Goal: Task Accomplishment & Management: Use online tool/utility

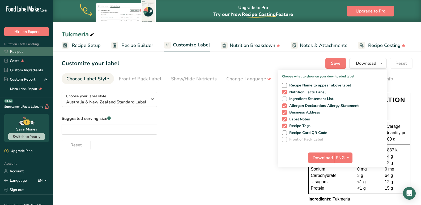
click at [20, 50] on link "Recipes" at bounding box center [26, 51] width 53 height 9
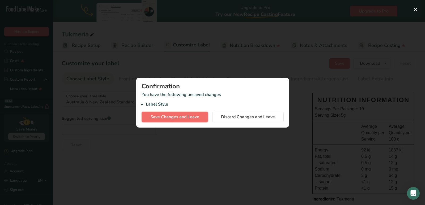
click at [188, 117] on span "Save Changes and Leave" at bounding box center [174, 117] width 49 height 6
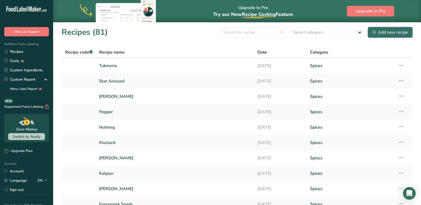
click at [389, 33] on div "Add new recipe" at bounding box center [390, 32] width 36 height 6
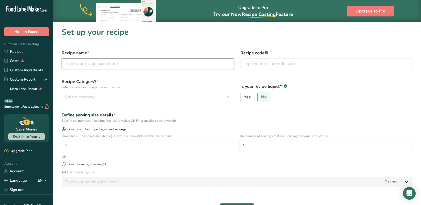
click at [82, 68] on input "text" at bounding box center [148, 63] width 172 height 11
type input "c"
type input "Chillies"
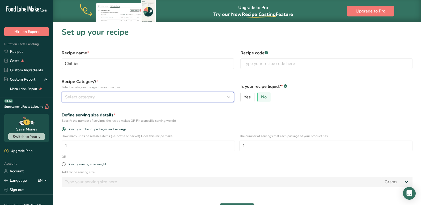
click at [83, 95] on span "Select category" at bounding box center [80, 97] width 30 height 6
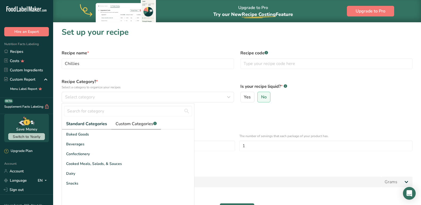
click at [123, 125] on span "Custom Categories .a-a{fill:#347362;}.b-a{fill:#fff;}" at bounding box center [135, 124] width 41 height 6
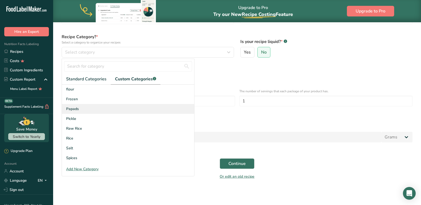
scroll to position [58, 0]
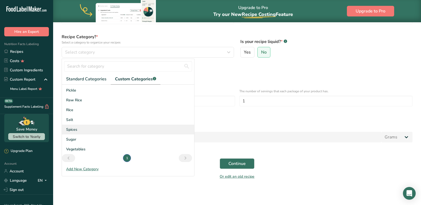
click at [70, 128] on span "Spices" at bounding box center [71, 130] width 11 height 6
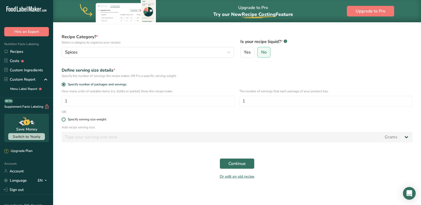
click at [68, 118] on div "Specify serving size weight" at bounding box center [87, 120] width 38 height 4
click at [65, 118] on input "Specify serving size weight" at bounding box center [63, 119] width 3 height 3
radio input "true"
radio input "false"
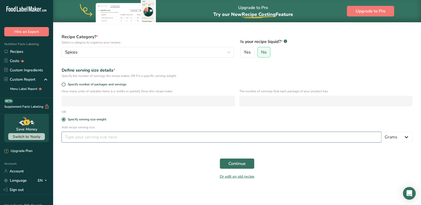
click at [84, 141] on input "number" at bounding box center [222, 137] width 320 height 11
type input "10"
click at [230, 164] on span "Continue" at bounding box center [236, 164] width 17 height 6
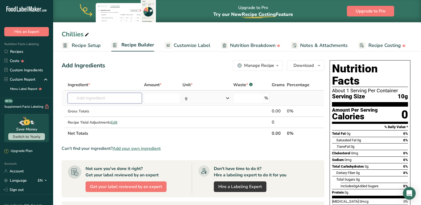
click at [92, 98] on input "text" at bounding box center [105, 98] width 74 height 11
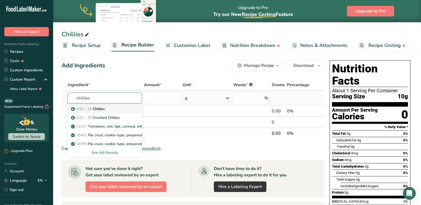
type input "chillies"
click at [94, 108] on p "ASS - 26 Chillies" at bounding box center [88, 109] width 33 height 6
type input "Chillies"
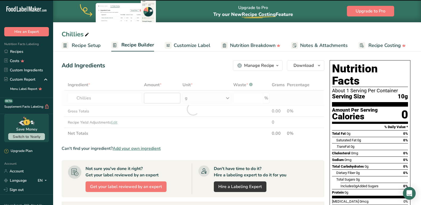
type input "0"
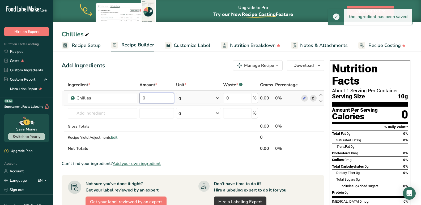
drag, startPoint x: 159, startPoint y: 99, endPoint x: 142, endPoint y: 99, distance: 16.5
click at [142, 99] on input "0" at bounding box center [156, 98] width 35 height 11
type input "200"
click at [214, 158] on section "Ingredient * Amount * Unit * Waste * .a-a{fill:#347362;}.b-a{fill:#fff;} Grams …" at bounding box center [193, 196] width 263 height 235
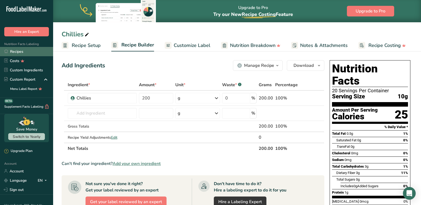
click at [27, 52] on link "Recipes" at bounding box center [26, 51] width 53 height 9
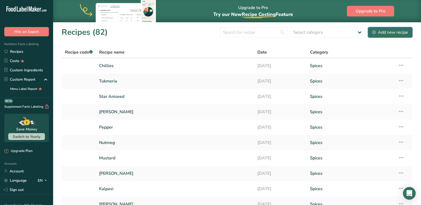
click at [385, 35] on div "Add new recipe" at bounding box center [390, 32] width 36 height 6
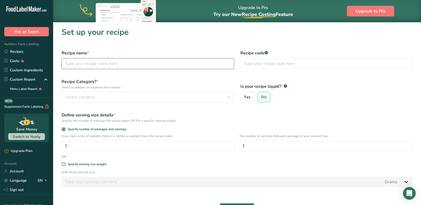
click at [78, 64] on input "text" at bounding box center [148, 63] width 172 height 11
type input "Turmeric"
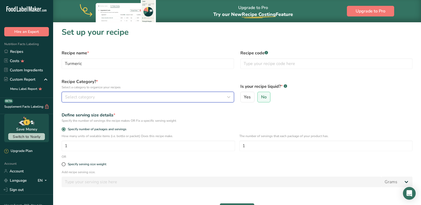
click at [108, 93] on button "Select category" at bounding box center [148, 97] width 172 height 11
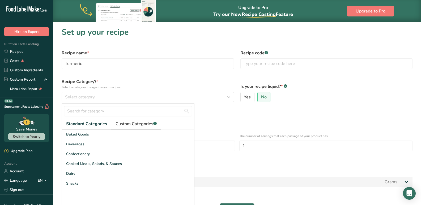
drag, startPoint x: 141, startPoint y: 125, endPoint x: 131, endPoint y: 125, distance: 10.6
click at [141, 125] on span "Custom Categories .a-a{fill:#347362;}.b-a{fill:#fff;}" at bounding box center [135, 124] width 41 height 6
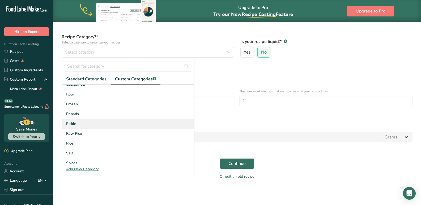
scroll to position [58, 0]
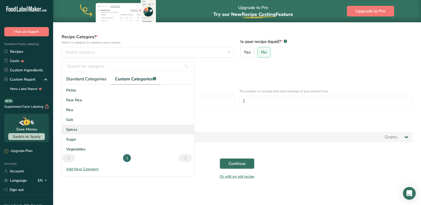
click at [73, 127] on span "Spices" at bounding box center [71, 130] width 11 height 6
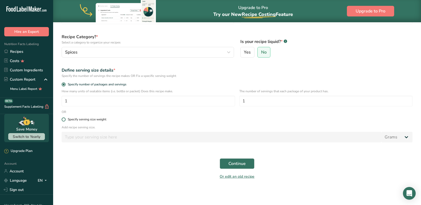
click at [86, 121] on div "Specify serving size weight" at bounding box center [87, 120] width 38 height 4
click at [65, 121] on input "Specify serving size weight" at bounding box center [63, 119] width 3 height 3
radio input "true"
radio input "false"
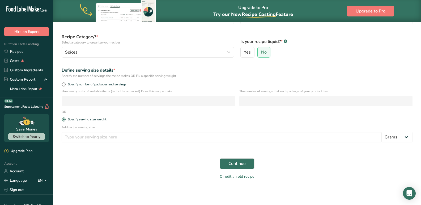
click at [93, 143] on div "Add recipe serving size. Grams kg mg mcg lb oz l mL fl oz tbsp tsp cup qt gallon" at bounding box center [236, 135] width 357 height 21
click at [93, 141] on input "number" at bounding box center [222, 137] width 320 height 11
type input "3"
type input "5"
click at [230, 163] on span "Continue" at bounding box center [236, 164] width 17 height 6
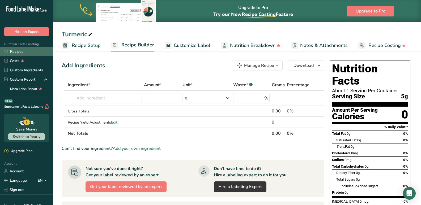
click at [18, 53] on link "Recipes" at bounding box center [26, 51] width 53 height 9
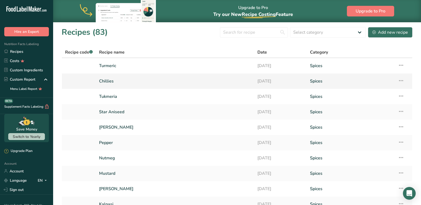
click at [110, 78] on link "Chillies" at bounding box center [175, 81] width 152 height 11
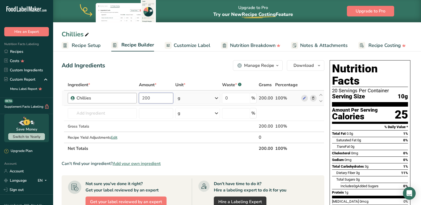
drag, startPoint x: 157, startPoint y: 98, endPoint x: 125, endPoint y: 100, distance: 32.2
click at [125, 100] on tr "Chillies 200 g Weight Units g kg mg See more Volume Units l mL fl oz See more 0…" at bounding box center [193, 98] width 262 height 15
type input "100"
click at [196, 118] on div "Ingredient * Amount * Unit * Waste * .a-a{fill:#347362;}.b-a{fill:#fff;} Grams …" at bounding box center [193, 116] width 263 height 75
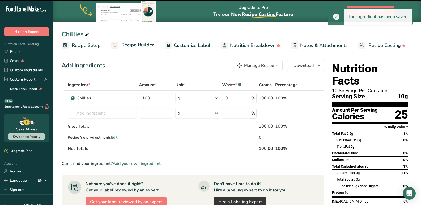
click at [185, 48] on span "Customize Label" at bounding box center [192, 45] width 37 height 7
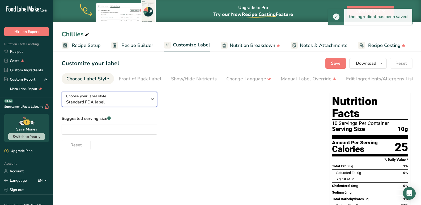
click at [98, 105] on span "Standard FDA label" at bounding box center [106, 102] width 81 height 6
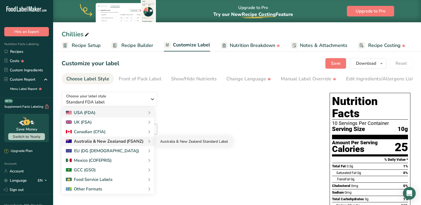
click at [189, 142] on link "Australia & New Zealand Standard Label" at bounding box center [194, 142] width 76 height 10
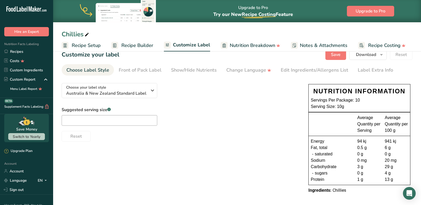
scroll to position [11, 0]
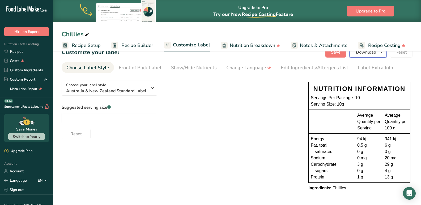
click at [373, 54] on span "Download" at bounding box center [366, 52] width 20 height 6
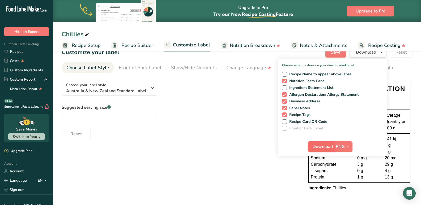
click at [318, 151] on button "Download" at bounding box center [321, 146] width 26 height 11
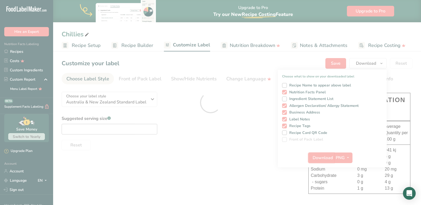
scroll to position [0, 0]
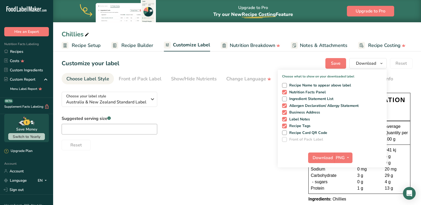
click at [219, 106] on div "Choose your label style [GEOGRAPHIC_DATA] & New Zealand Standard Label USA (FDA…" at bounding box center [180, 119] width 236 height 63
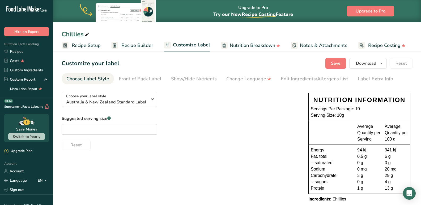
click at [130, 47] on span "Recipe Builder" at bounding box center [137, 45] width 32 height 7
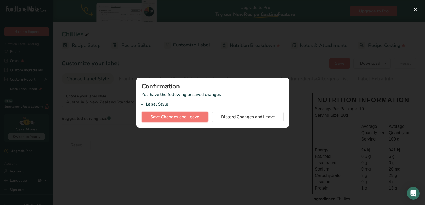
click at [193, 118] on span "Save Changes and Leave" at bounding box center [174, 117] width 49 height 6
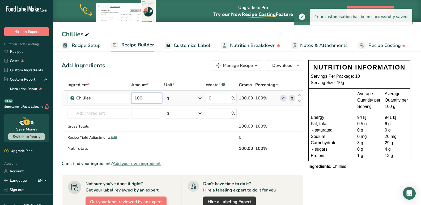
click at [147, 101] on input "100" at bounding box center [146, 98] width 31 height 11
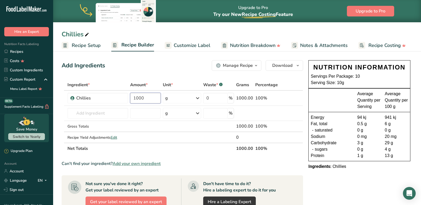
type input "1000"
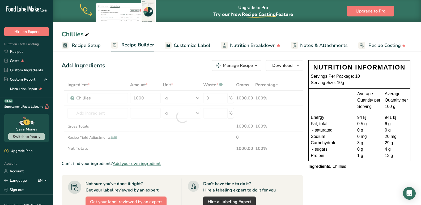
click at [222, 159] on section "Ingredient * Amount * Unit * Waste * .a-a{fill:#347362;}.b-a{fill:#fff;} Grams …" at bounding box center [182, 196] width 241 height 235
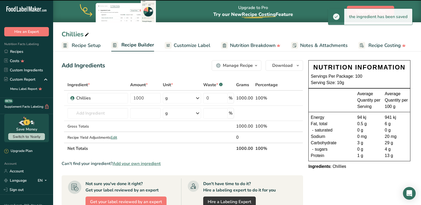
click at [186, 49] on span "Customize Label" at bounding box center [192, 45] width 37 height 7
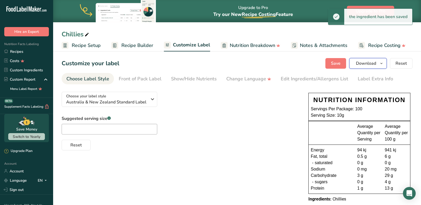
click at [364, 65] on span "Download" at bounding box center [366, 63] width 20 height 6
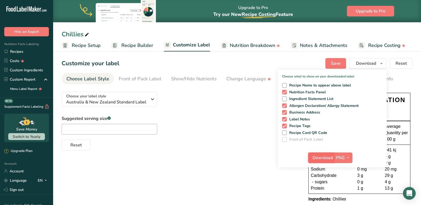
click at [319, 158] on span "Download" at bounding box center [322, 158] width 20 height 6
click at [76, 49] on span "Recipe Setup" at bounding box center [86, 45] width 29 height 7
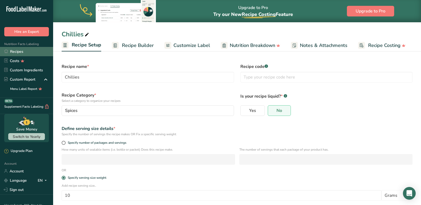
click at [18, 49] on link "Recipes" at bounding box center [26, 51] width 53 height 9
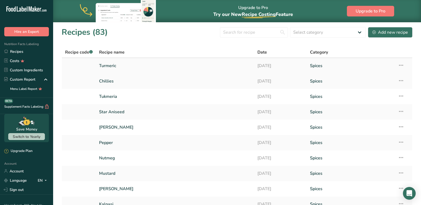
click at [103, 63] on link "Turmeric" at bounding box center [175, 65] width 152 height 11
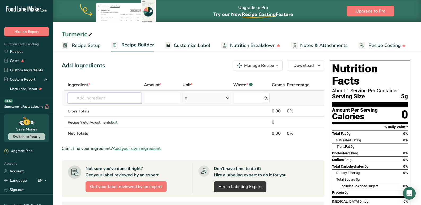
click at [91, 99] on input "text" at bounding box center [105, 98] width 74 height 11
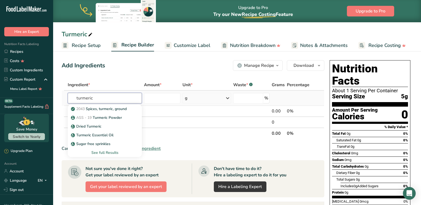
type input "turmeric"
click at [102, 153] on div "See full Results" at bounding box center [105, 153] width 66 height 6
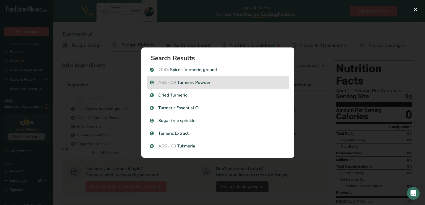
click at [187, 84] on p "ASS - 19 Turmeric Powder" at bounding box center [218, 82] width 136 height 6
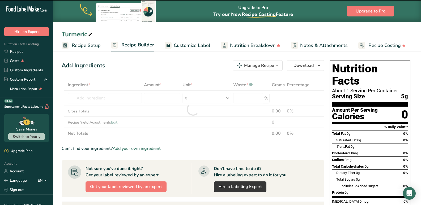
type input "0"
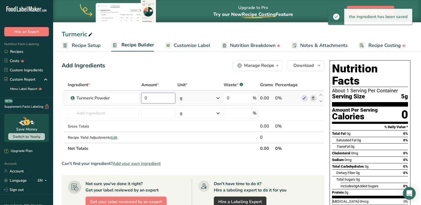
drag, startPoint x: 156, startPoint y: 98, endPoint x: 140, endPoint y: 96, distance: 16.0
click at [140, 96] on td "0" at bounding box center [158, 98] width 36 height 15
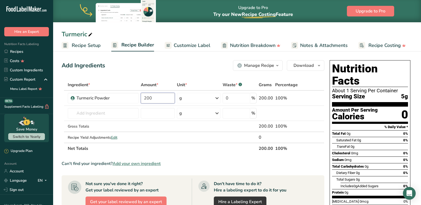
type input "200"
click at [143, 62] on div "Add Ingredients Manage Recipe Delete Recipe Duplicate Recipe Scale Recipe Save …" at bounding box center [193, 65] width 263 height 11
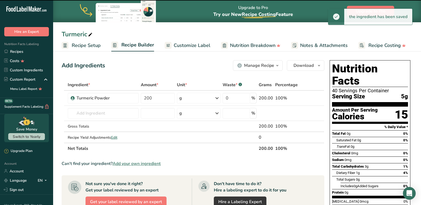
click at [87, 46] on span "Recipe Setup" at bounding box center [86, 45] width 29 height 7
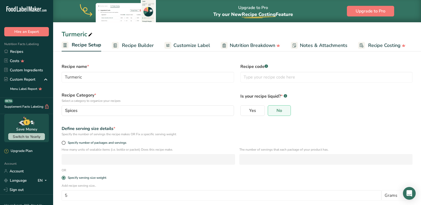
click at [143, 47] on span "Recipe Builder" at bounding box center [138, 45] width 32 height 7
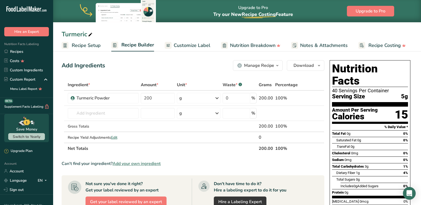
click at [188, 45] on span "Customize Label" at bounding box center [192, 45] width 37 height 7
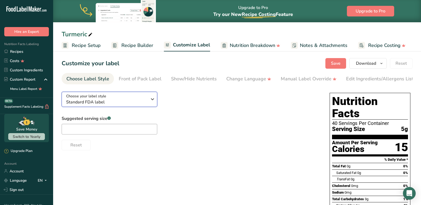
click at [153, 99] on icon "button" at bounding box center [152, 99] width 6 height 10
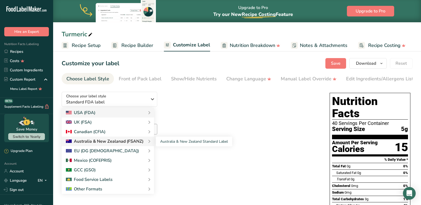
click at [104, 143] on div "Australia & New Zealanad (FSANZ)" at bounding box center [105, 141] width 78 height 6
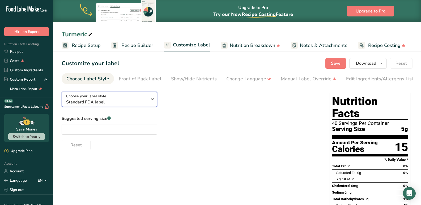
click at [150, 98] on icon "button" at bounding box center [152, 99] width 6 height 10
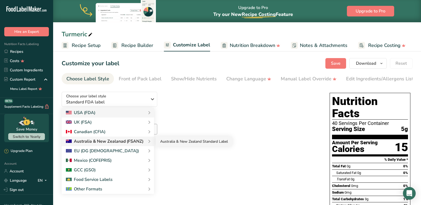
click at [171, 143] on link "Australia & New Zealand Standard Label" at bounding box center [194, 142] width 76 height 10
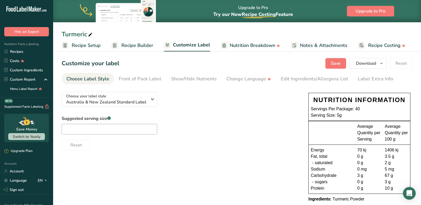
click at [362, 69] on section "Customize your label Save Download Choose what to show on your downloaded label…" at bounding box center [237, 133] width 368 height 167
click at [361, 67] on button "Download" at bounding box center [367, 63] width 37 height 11
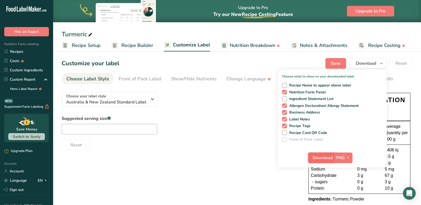
click at [320, 155] on span "Download" at bounding box center [322, 158] width 20 height 6
click at [128, 49] on span "Recipe Builder" at bounding box center [137, 45] width 32 height 7
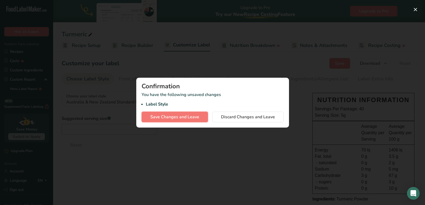
click at [169, 117] on span "Save Changes and Leave" at bounding box center [174, 117] width 49 height 6
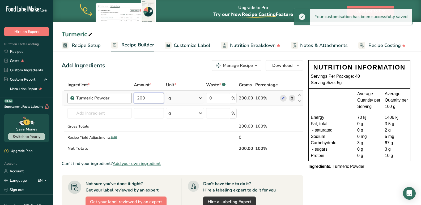
drag, startPoint x: 151, startPoint y: 98, endPoint x: 131, endPoint y: 98, distance: 19.9
click at [131, 98] on tr "Turmeric Powder 200 g Weight Units g kg mg See more Volume Units l mL fl oz See…" at bounding box center [182, 98] width 241 height 15
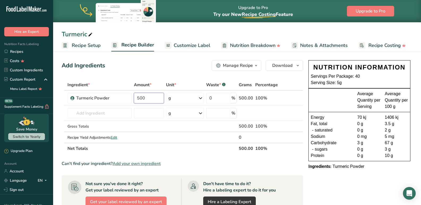
type input "500"
click at [187, 146] on div "Ingredient * Amount * Unit * Waste * .a-a{fill:#347362;}.b-a{fill:#fff;} Grams …" at bounding box center [182, 116] width 241 height 75
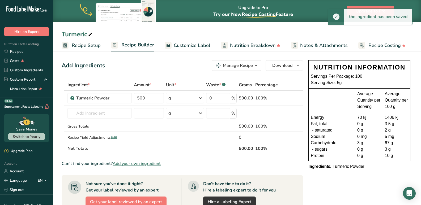
click at [184, 48] on span "Customize Label" at bounding box center [192, 45] width 37 height 7
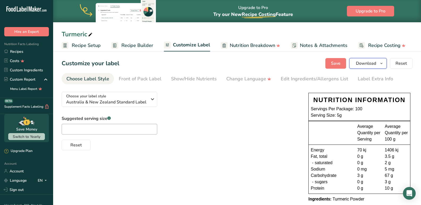
click at [360, 62] on span "Download" at bounding box center [366, 63] width 20 height 6
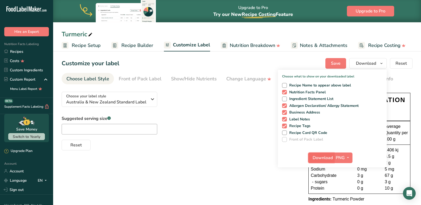
click at [324, 160] on span "Download" at bounding box center [322, 158] width 20 height 6
drag, startPoint x: 127, startPoint y: 55, endPoint x: 129, endPoint y: 53, distance: 2.8
click at [129, 53] on section "Customize your label Save Download Choose what to show on your downloaded label…" at bounding box center [237, 133] width 368 height 167
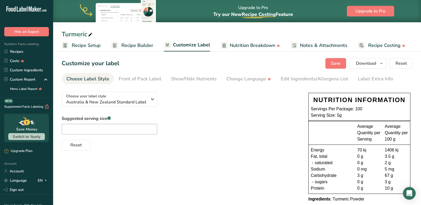
click at [130, 50] on link "Recipe Builder" at bounding box center [132, 46] width 42 height 12
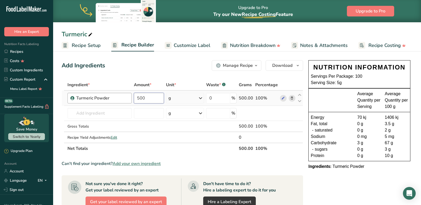
drag, startPoint x: 152, startPoint y: 100, endPoint x: 128, endPoint y: 97, distance: 23.3
click at [128, 97] on tr "Turmeric Powder 500 g Weight Units g kg mg See more Volume Units l mL fl oz See…" at bounding box center [182, 98] width 241 height 15
type input "1000"
click at [225, 144] on div "Ingredient * Amount * Unit * Waste * .a-a{fill:#347362;}.b-a{fill:#fff;} Grams …" at bounding box center [182, 116] width 241 height 75
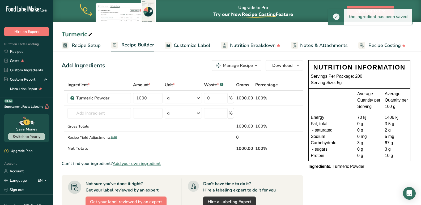
click at [189, 46] on span "Customize Label" at bounding box center [192, 45] width 37 height 7
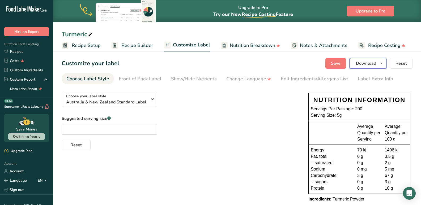
click at [373, 63] on span "Download" at bounding box center [366, 63] width 20 height 6
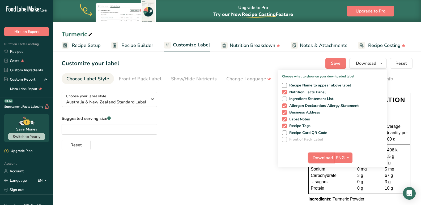
click at [318, 159] on span "Download" at bounding box center [322, 158] width 20 height 6
click at [211, 124] on div "Suggested serving size .a-a{fill:#347362;}.b-a{fill:#fff;} Reset" at bounding box center [180, 132] width 236 height 35
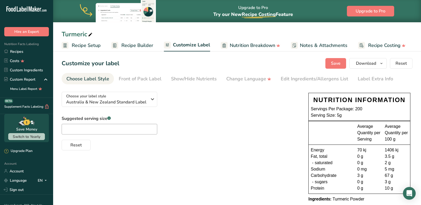
click at [141, 45] on span "Recipe Builder" at bounding box center [137, 45] width 32 height 7
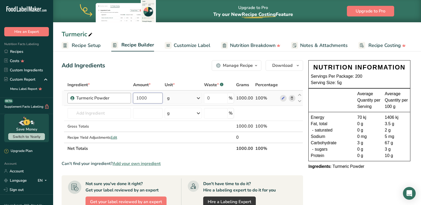
drag, startPoint x: 150, startPoint y: 99, endPoint x: 128, endPoint y: 99, distance: 22.6
click at [128, 99] on tr "Turmeric Powder 1000 g Weight Units g kg mg See more Volume Units l mL fl oz Se…" at bounding box center [182, 98] width 241 height 15
type input "100"
click at [210, 159] on section "Ingredient * Amount * Unit * Waste * .a-a{fill:#347362;}.b-a{fill:#fff;} Grams …" at bounding box center [182, 196] width 241 height 235
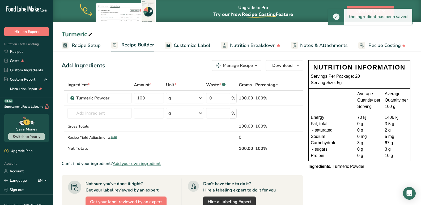
click at [183, 42] on span "Customize Label" at bounding box center [192, 45] width 37 height 7
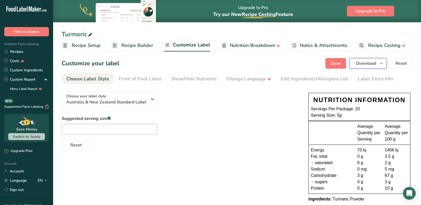
click at [365, 59] on button "Download" at bounding box center [367, 63] width 37 height 11
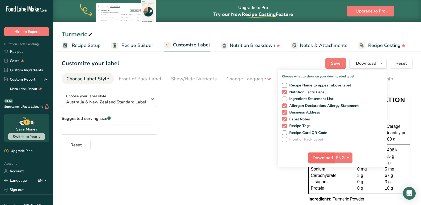
click at [317, 159] on span "Download" at bounding box center [322, 158] width 20 height 6
